Goal: Task Accomplishment & Management: Use online tool/utility

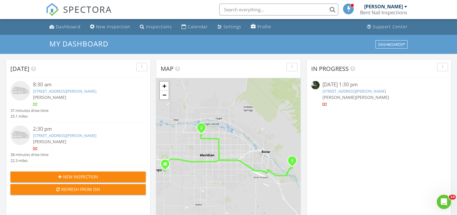
click at [346, 89] on link "310 S Harding St, Boise, ID 83705" at bounding box center [353, 90] width 63 height 5
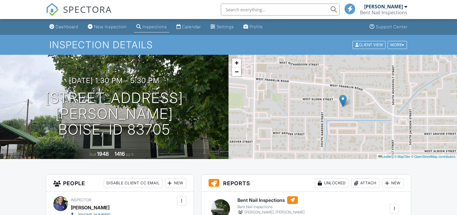
scroll to position [63, 0]
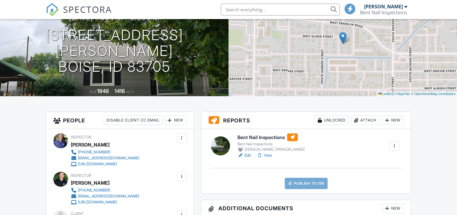
click at [218, 148] on div at bounding box center [220, 145] width 19 height 19
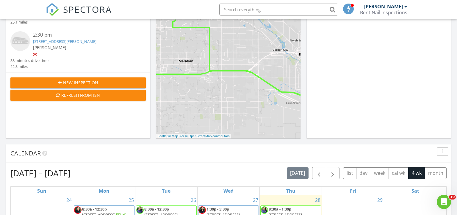
scroll to position [63, 0]
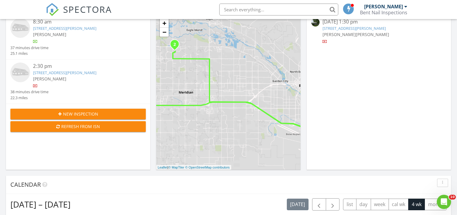
click at [230, 93] on div "1 2 + − Vietnam Veterans Memorial Highway, Vietnam Veterans Memorial Highway, V…" at bounding box center [228, 92] width 144 height 154
drag, startPoint x: 265, startPoint y: 117, endPoint x: 247, endPoint y: 31, distance: 87.9
click at [247, 31] on g at bounding box center [157, 79] width 315 height 97
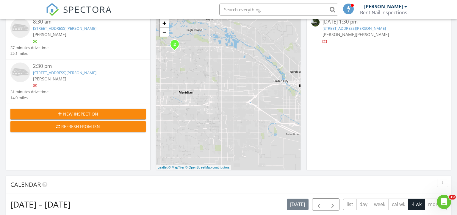
click at [175, 46] on icon "2" at bounding box center [174, 45] width 2 height 4
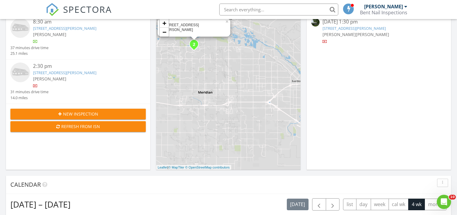
click at [198, 106] on div "1 2 5791 N Arliss Ave, Meridian, ID 83646 × + − Leaflet | © MapTiler © OpenStre…" at bounding box center [228, 92] width 144 height 154
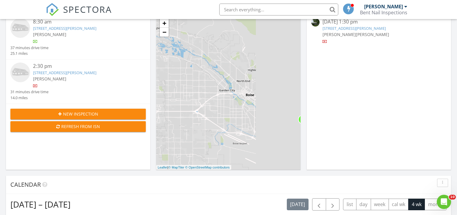
drag, startPoint x: 236, startPoint y: 79, endPoint x: 207, endPoint y: 99, distance: 35.7
click at [158, 91] on div "1 2 + − Leaflet | © MapTiler © OpenStreetMap contributors" at bounding box center [228, 92] width 144 height 154
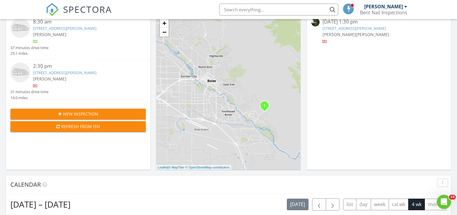
drag, startPoint x: 258, startPoint y: 106, endPoint x: 214, endPoint y: 85, distance: 48.8
click at [214, 85] on div "1 2 + − Leaflet | © MapTiler © OpenStreetMap contributors" at bounding box center [228, 92] width 144 height 154
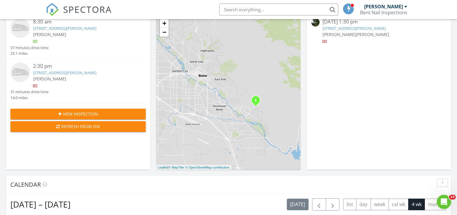
click at [243, 100] on div "1 2 + − Leaflet | © MapTiler © OpenStreetMap contributors" at bounding box center [228, 92] width 144 height 154
click at [257, 103] on icon "1" at bounding box center [255, 100] width 2 height 4
click at [323, 36] on span "[PERSON_NAME]" at bounding box center [338, 35] width 33 height 6
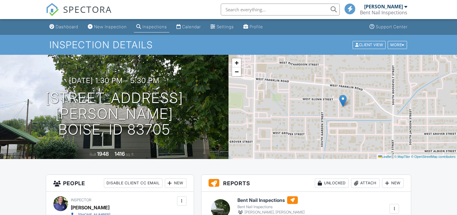
scroll to position [63, 0]
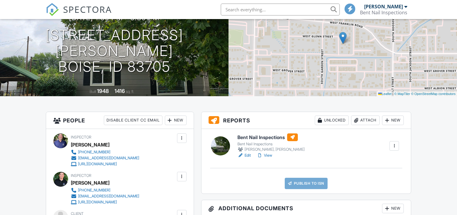
click at [218, 147] on div at bounding box center [220, 145] width 19 height 19
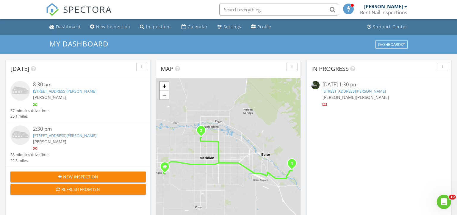
click at [254, 10] on input "text" at bounding box center [278, 10] width 119 height 12
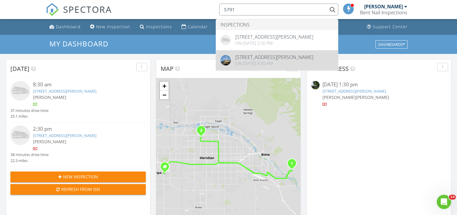
type input "5791"
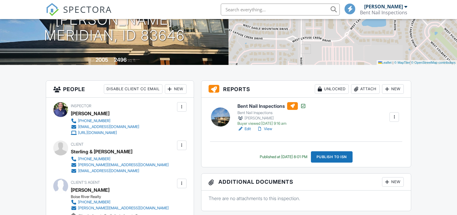
scroll to position [94, 0]
click at [397, 118] on div at bounding box center [394, 117] width 6 height 6
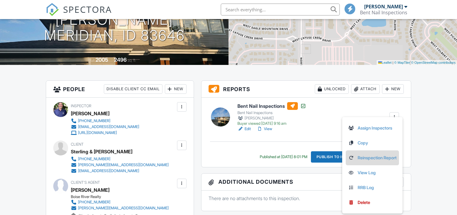
click at [378, 158] on link "Reinspection Report" at bounding box center [372, 157] width 48 height 7
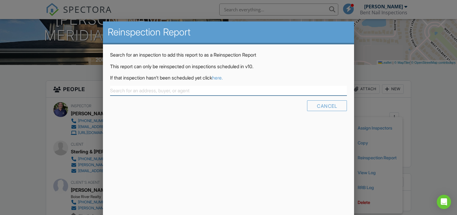
click at [175, 91] on input "text" at bounding box center [228, 91] width 237 height 10
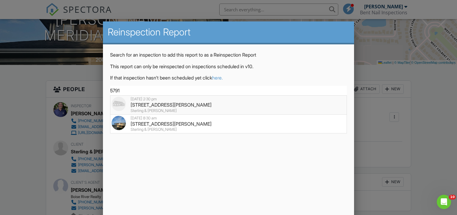
click at [155, 109] on div "Sterling & Chelsea Ricks" at bounding box center [228, 110] width 234 height 5
type input "[STREET_ADDRESS][PERSON_NAME]"
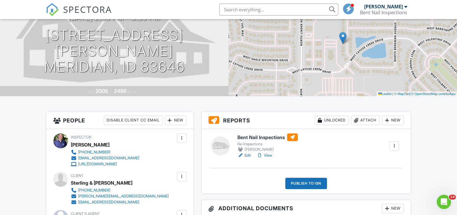
click at [221, 148] on div at bounding box center [220, 145] width 19 height 19
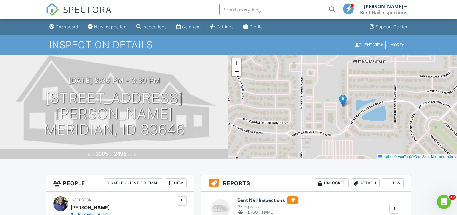
click at [70, 25] on div "Dashboard" at bounding box center [67, 26] width 23 height 5
